Goal: Obtain resource: Download file/media

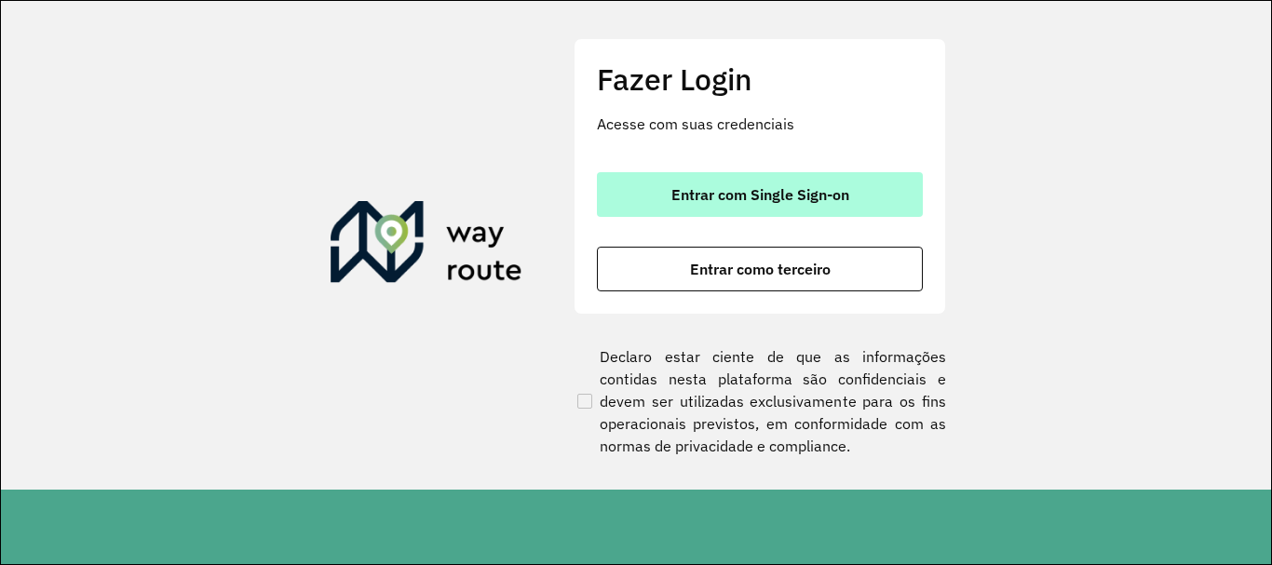
click at [713, 208] on button "Entrar com Single Sign-on" at bounding box center [760, 194] width 326 height 45
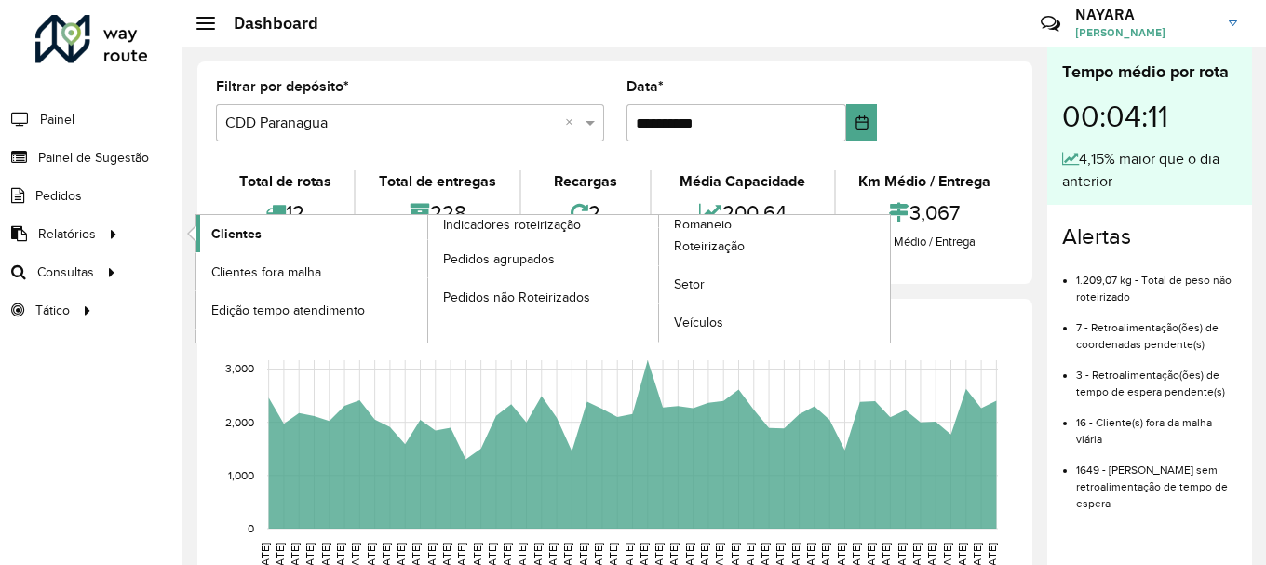
click at [265, 230] on link "Clientes" at bounding box center [311, 233] width 231 height 37
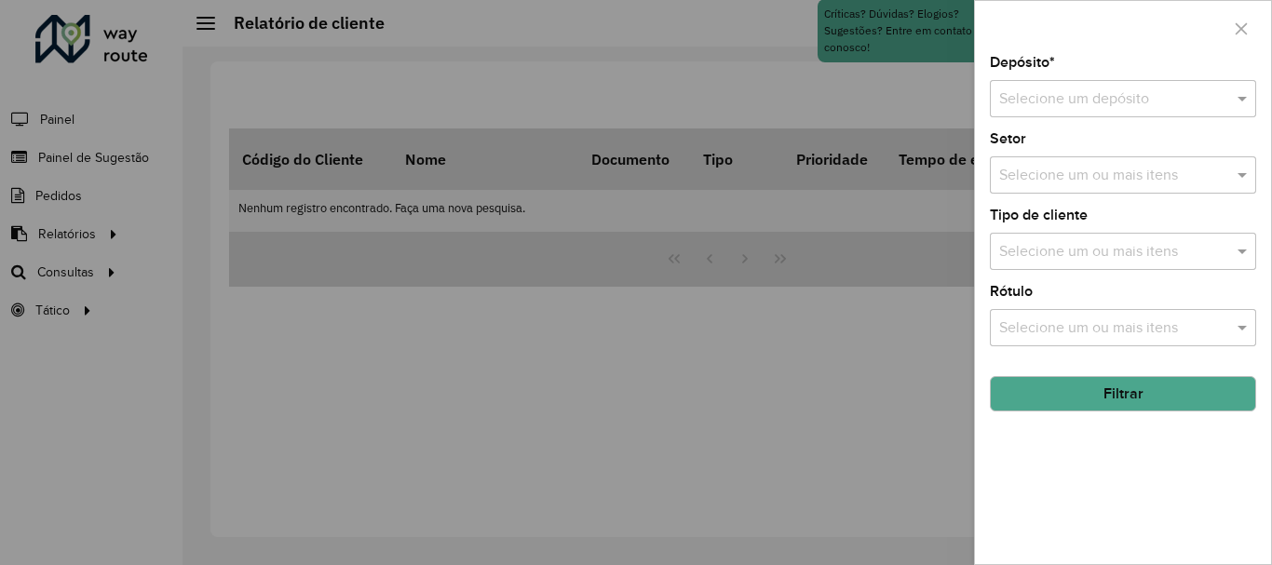
click at [1080, 109] on input "text" at bounding box center [1104, 99] width 210 height 22
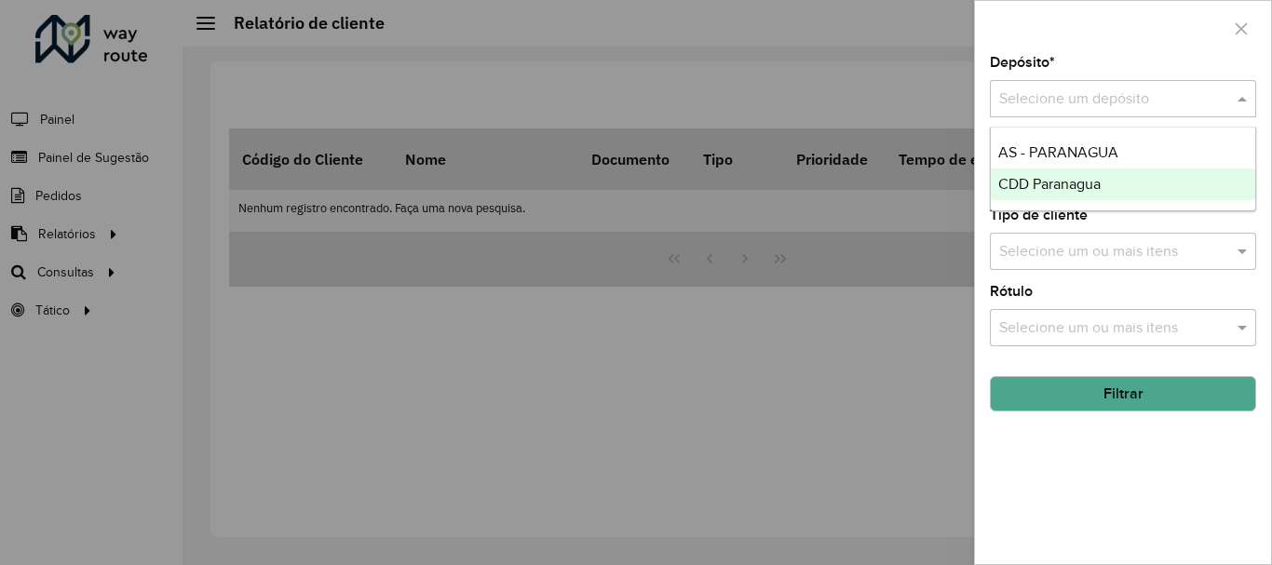
click at [1055, 188] on span "CDD Paranagua" at bounding box center [1049, 184] width 102 height 16
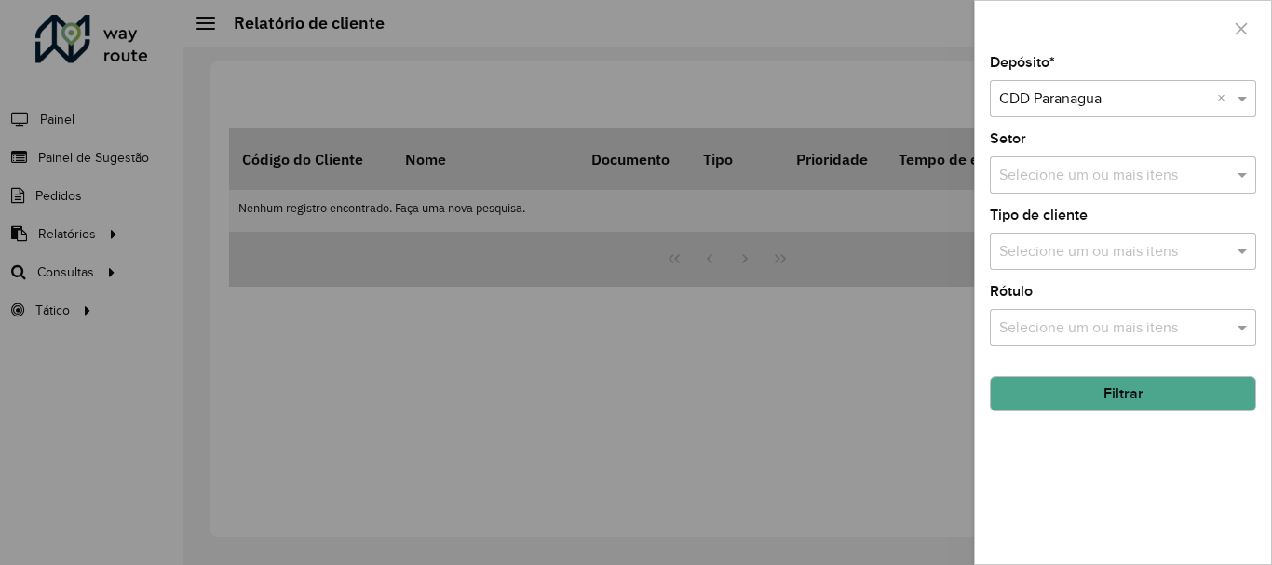
click at [1103, 408] on button "Filtrar" at bounding box center [1123, 393] width 266 height 35
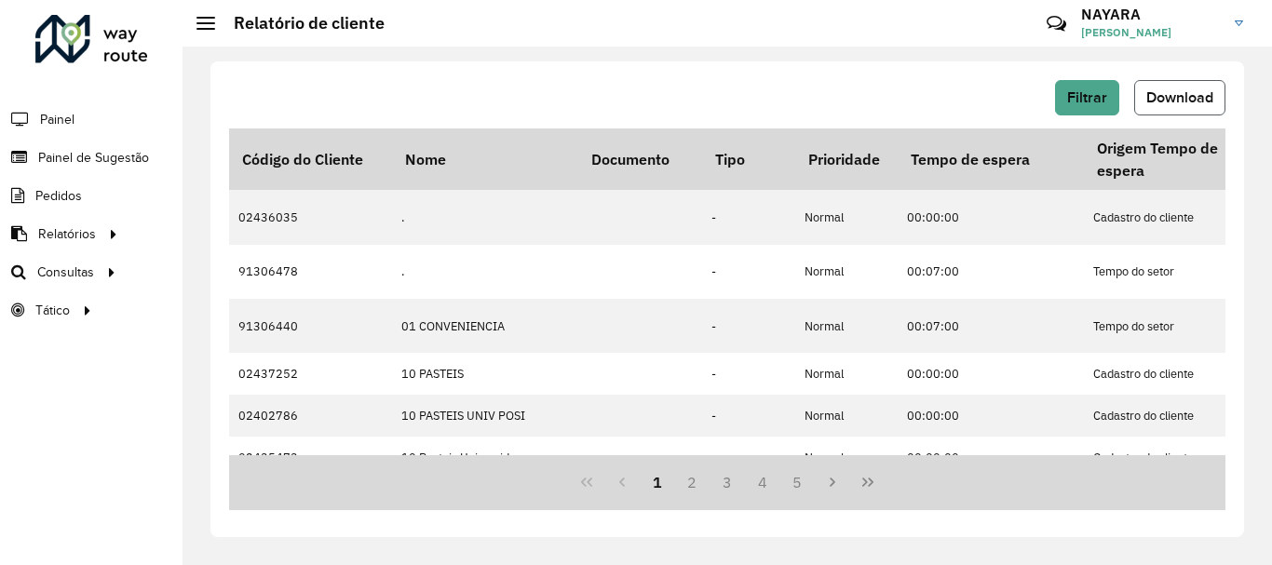
click at [1190, 87] on button "Download" at bounding box center [1179, 97] width 91 height 35
click at [234, 272] on span "Roteirização" at bounding box center [248, 273] width 75 height 20
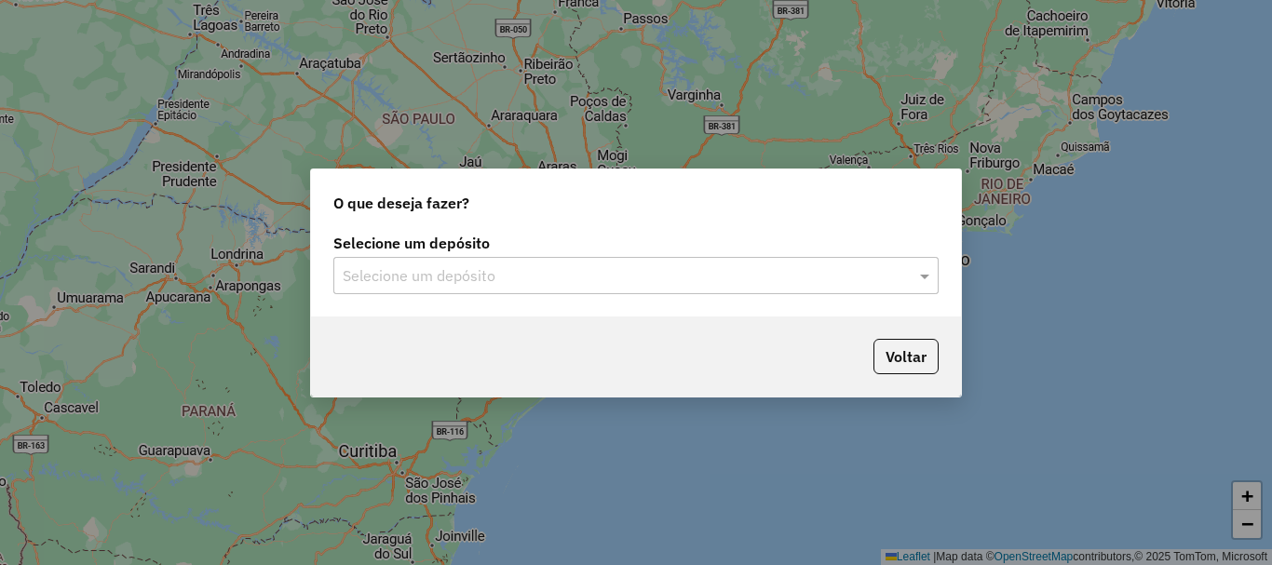
click at [523, 292] on div "Selecione um depósito" at bounding box center [635, 275] width 605 height 37
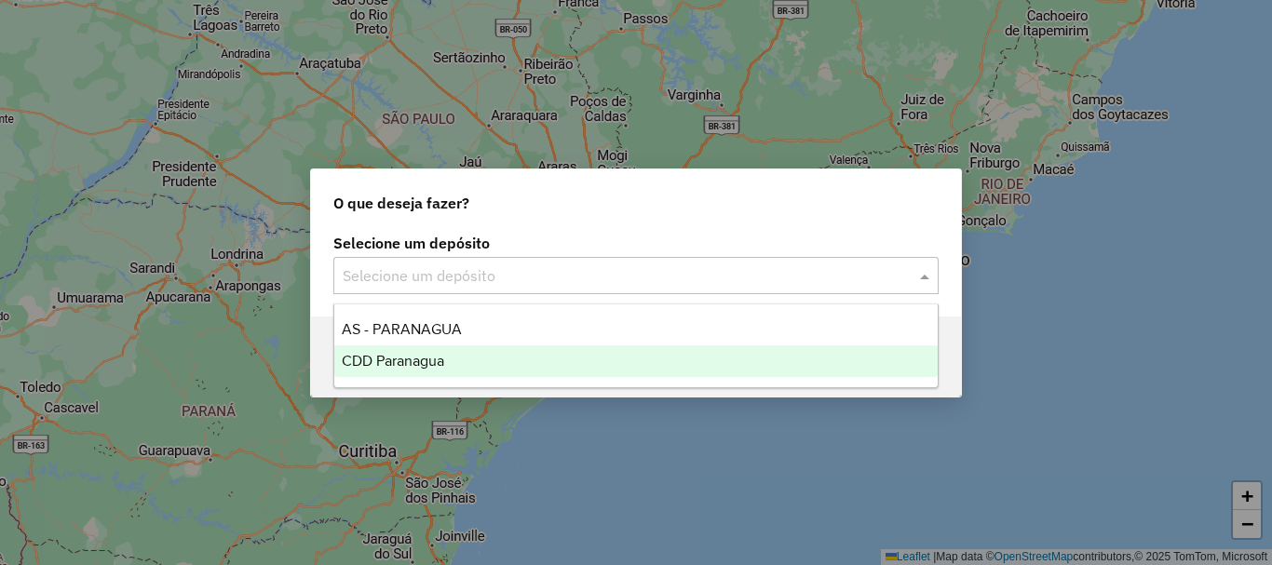
click at [450, 367] on div "CDD Paranagua" at bounding box center [635, 361] width 603 height 32
